Goal: Transaction & Acquisition: Download file/media

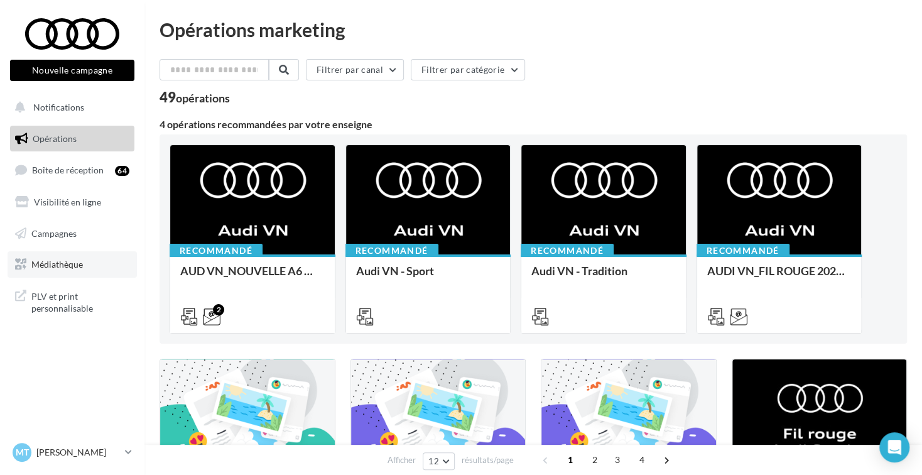
click at [84, 264] on link "Médiathèque" at bounding box center [72, 264] width 129 height 26
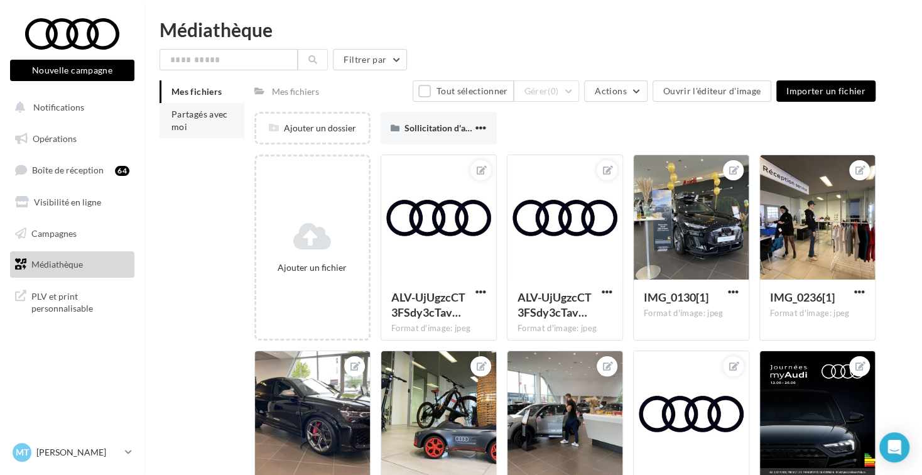
click at [194, 121] on li "Partagés avec moi" at bounding box center [202, 120] width 85 height 35
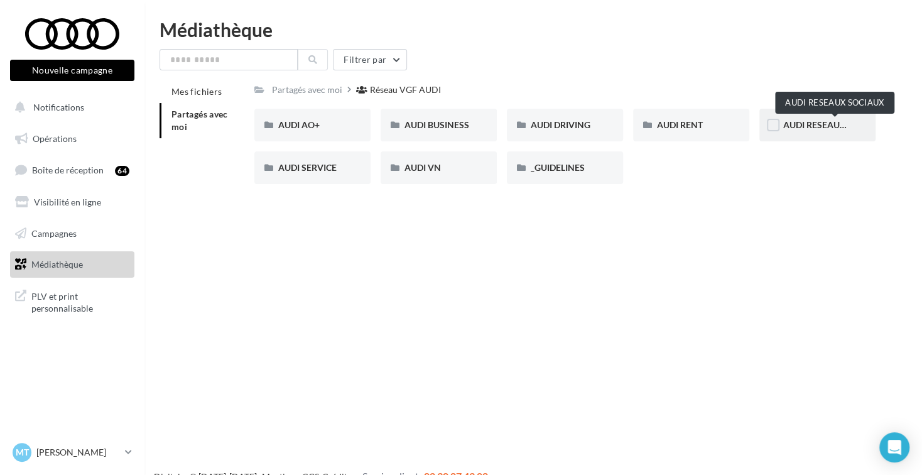
click at [814, 120] on span "AUDI RESEAUX SOCIAUX" at bounding box center [835, 124] width 104 height 11
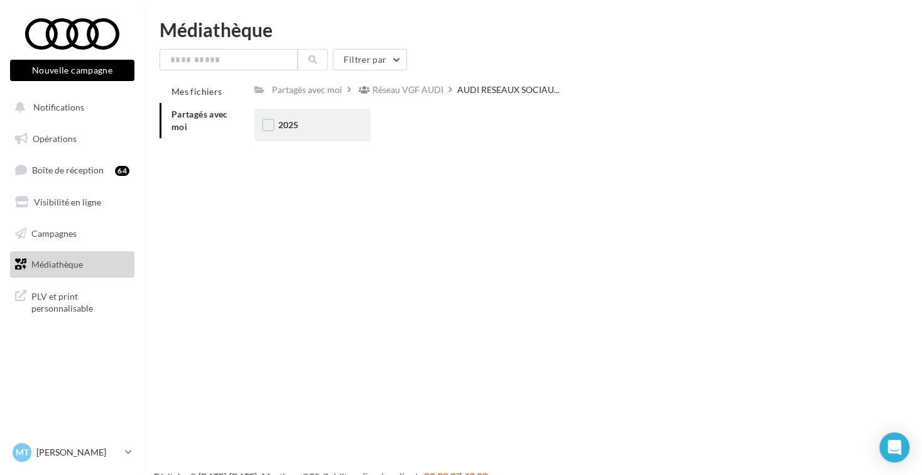
click at [307, 127] on div "2025" at bounding box center [312, 125] width 68 height 13
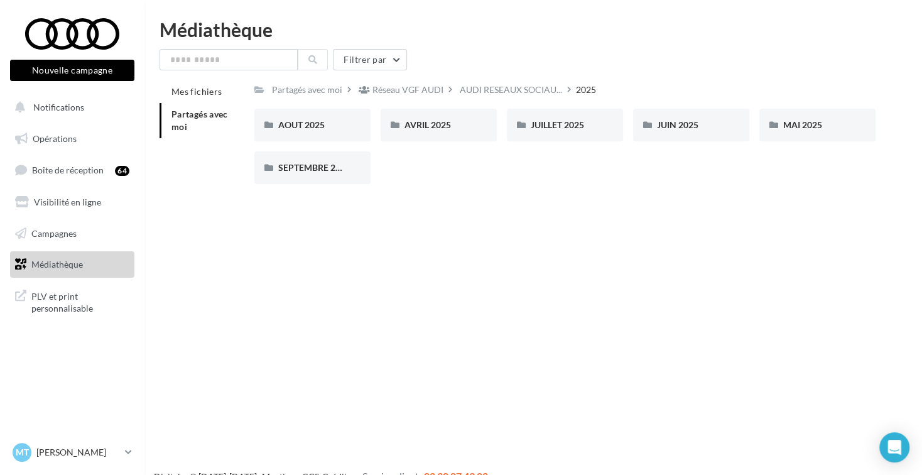
click at [182, 129] on span "Partagés avec moi" at bounding box center [200, 120] width 57 height 23
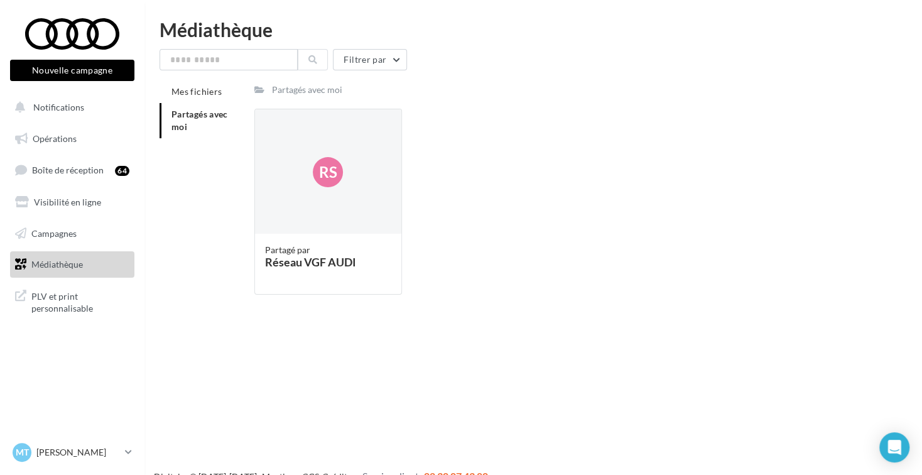
click at [182, 129] on span "Partagés avec moi" at bounding box center [200, 120] width 57 height 23
click at [77, 265] on span "Médiathèque" at bounding box center [57, 264] width 52 height 11
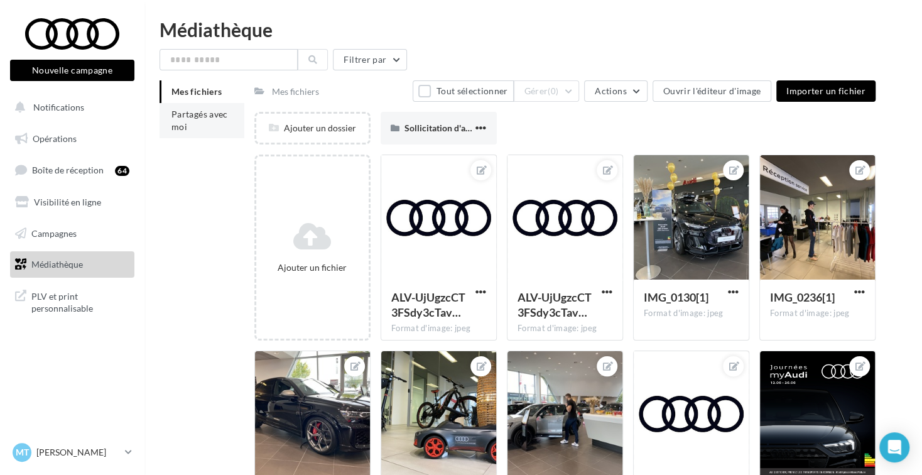
click at [185, 129] on span "Partagés avec moi" at bounding box center [200, 120] width 57 height 23
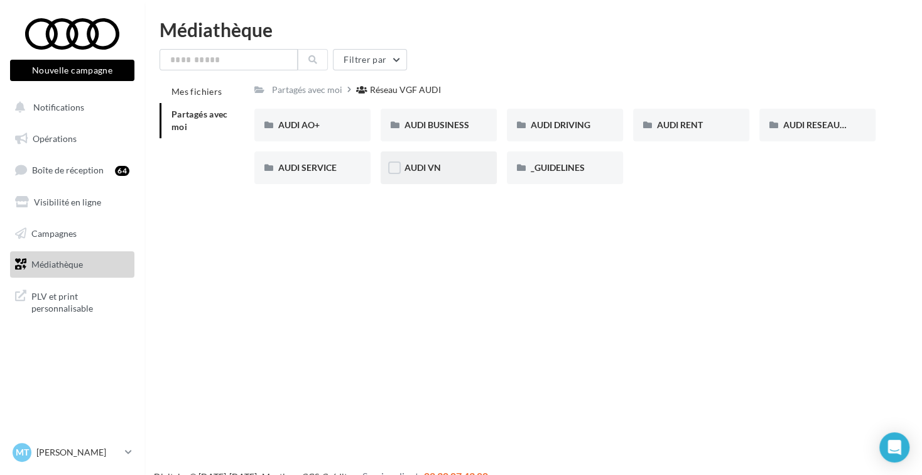
click at [428, 175] on div "AUDI VN" at bounding box center [439, 167] width 116 height 33
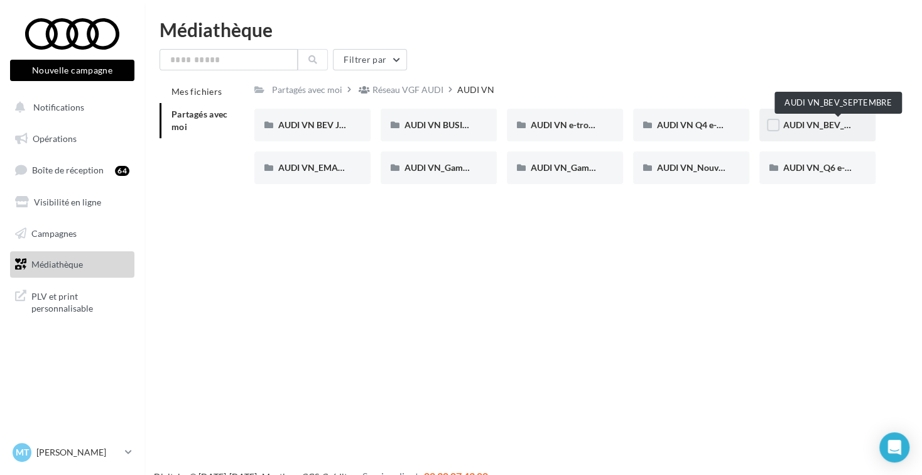
click at [807, 129] on span "AUDI VN_BEV_SEPTEMBRE" at bounding box center [838, 124] width 111 height 11
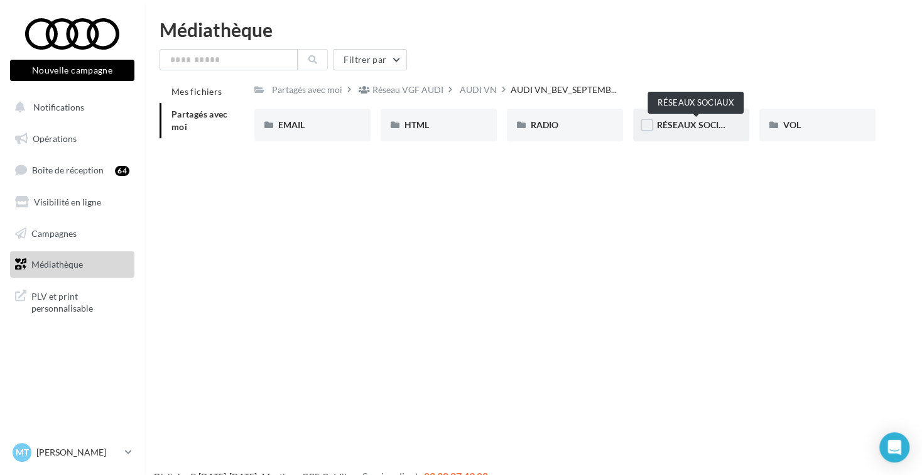
click at [668, 126] on span "RÉSEAUX SOCIAUX" at bounding box center [697, 124] width 80 height 11
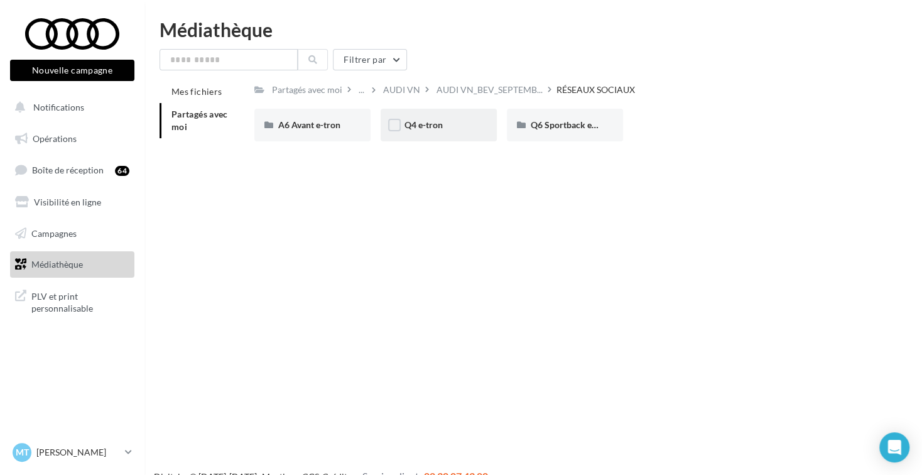
click at [458, 137] on div "Q4 e-tron" at bounding box center [439, 125] width 116 height 33
click at [342, 131] on div "CARROUSEL" at bounding box center [312, 125] width 68 height 13
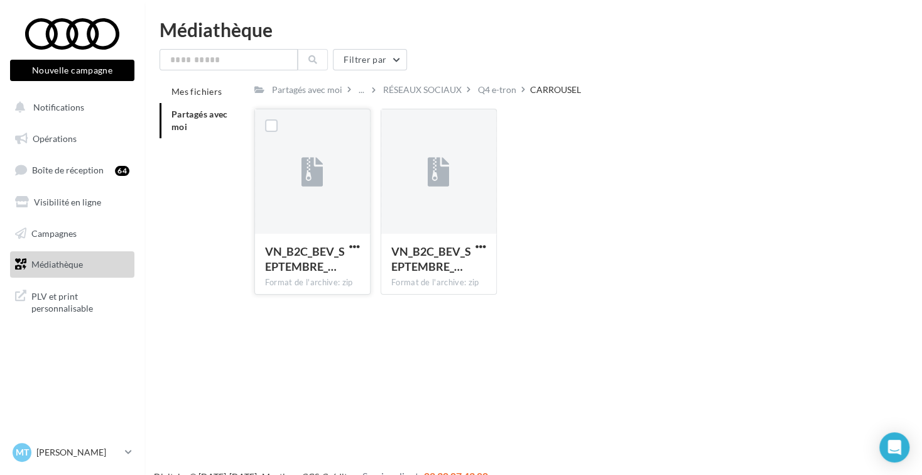
click at [300, 132] on div at bounding box center [312, 172] width 115 height 126
click at [352, 244] on span "button" at bounding box center [354, 246] width 11 height 11
click at [341, 268] on button "Télécharger" at bounding box center [300, 271] width 126 height 33
click at [492, 94] on div "Q4 e-tron" at bounding box center [497, 90] width 38 height 13
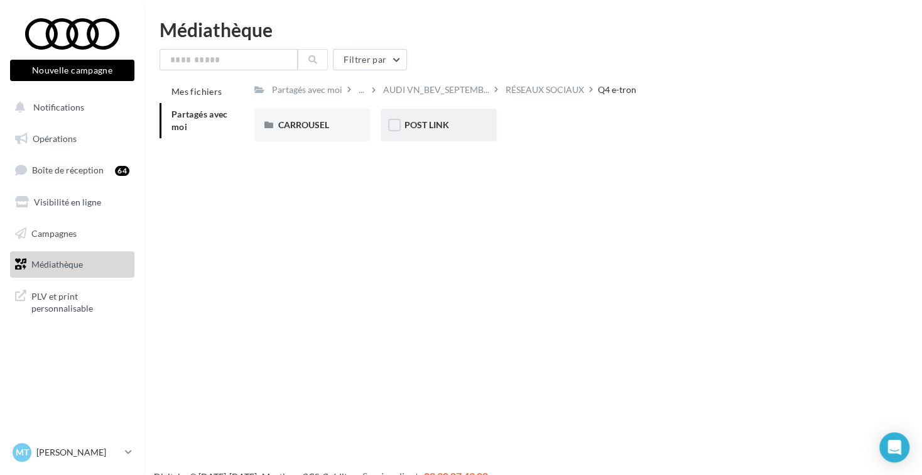
click at [459, 127] on div "POST LINK" at bounding box center [439, 125] width 68 height 13
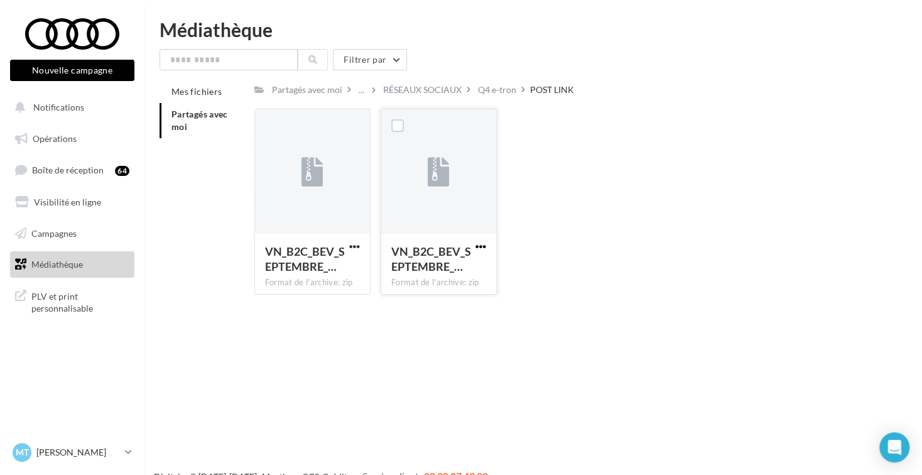
click at [483, 244] on span "button" at bounding box center [481, 246] width 11 height 11
click at [479, 266] on button "Télécharger" at bounding box center [426, 271] width 126 height 33
click at [594, 134] on div "VN_B2C_BEV_SEPTEMBRE_… Format de l'archive: zip VN_B2C_BEV_SEPTEMBRE_Q4_e-tron_…" at bounding box center [569, 207] width 631 height 196
